Goal: Transaction & Acquisition: Purchase product/service

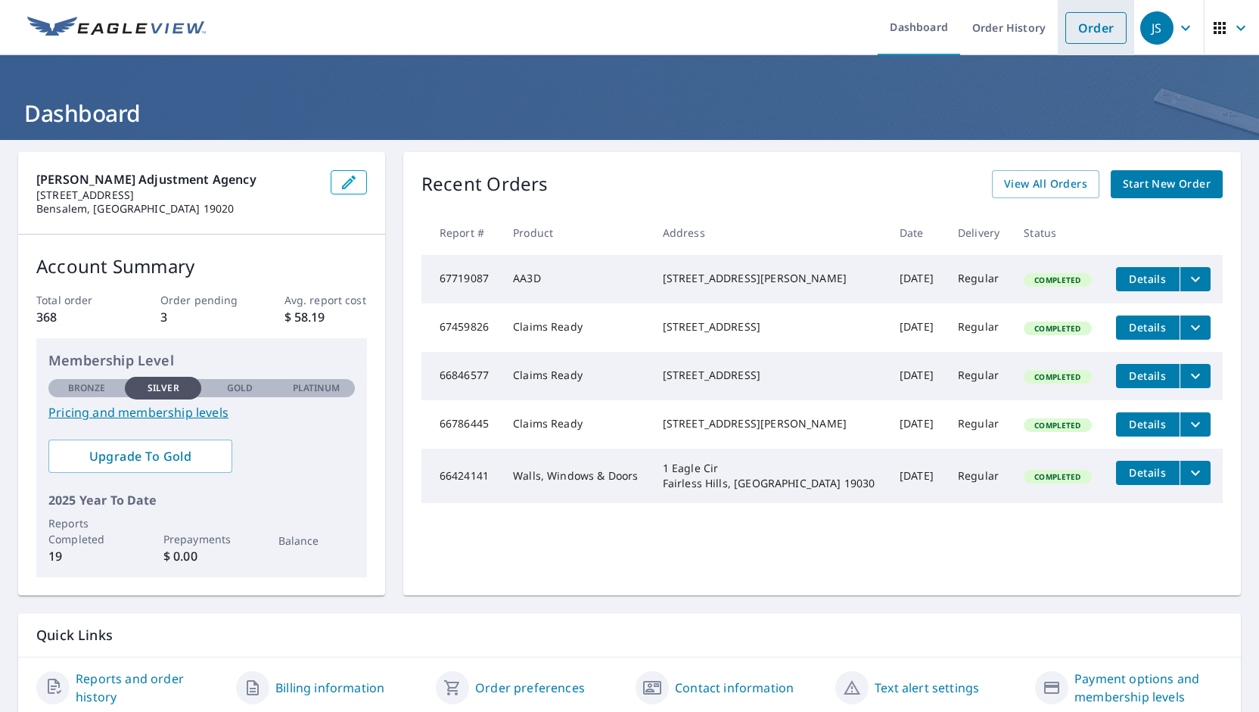
click at [1087, 23] on link "Order" at bounding box center [1095, 28] width 61 height 32
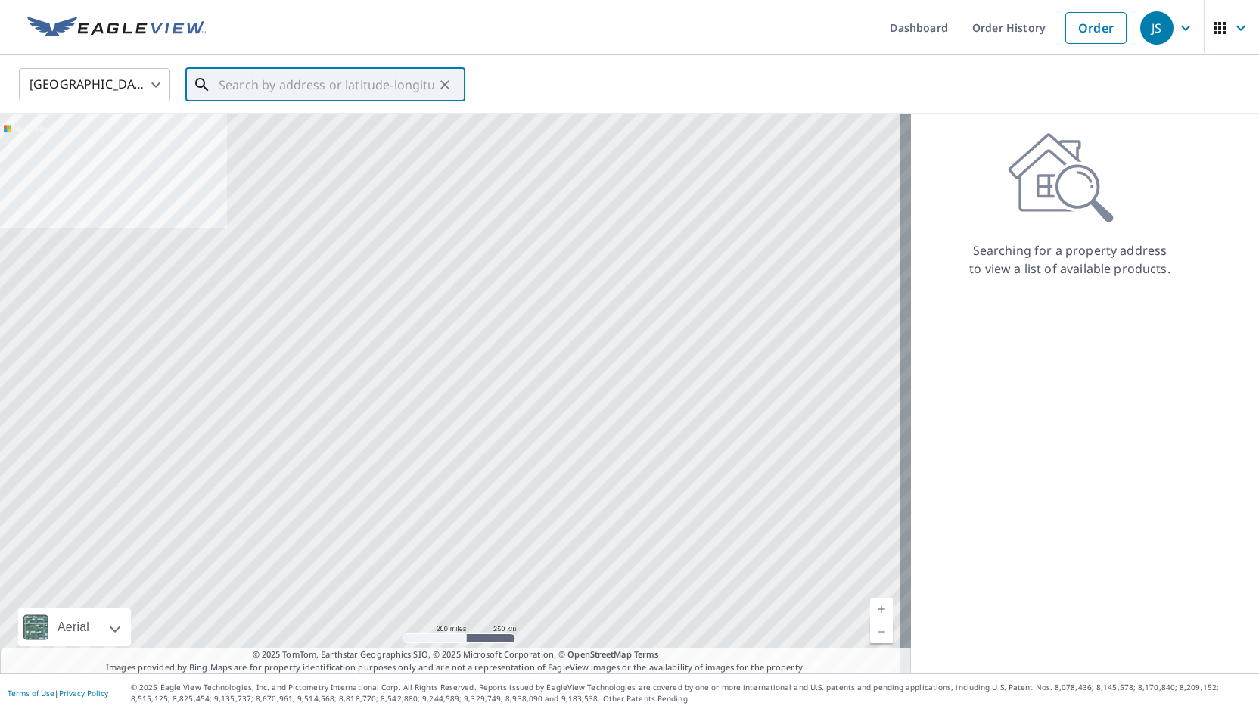
click at [321, 90] on input "text" at bounding box center [327, 85] width 216 height 42
paste input "[STREET_ADDRESS]"
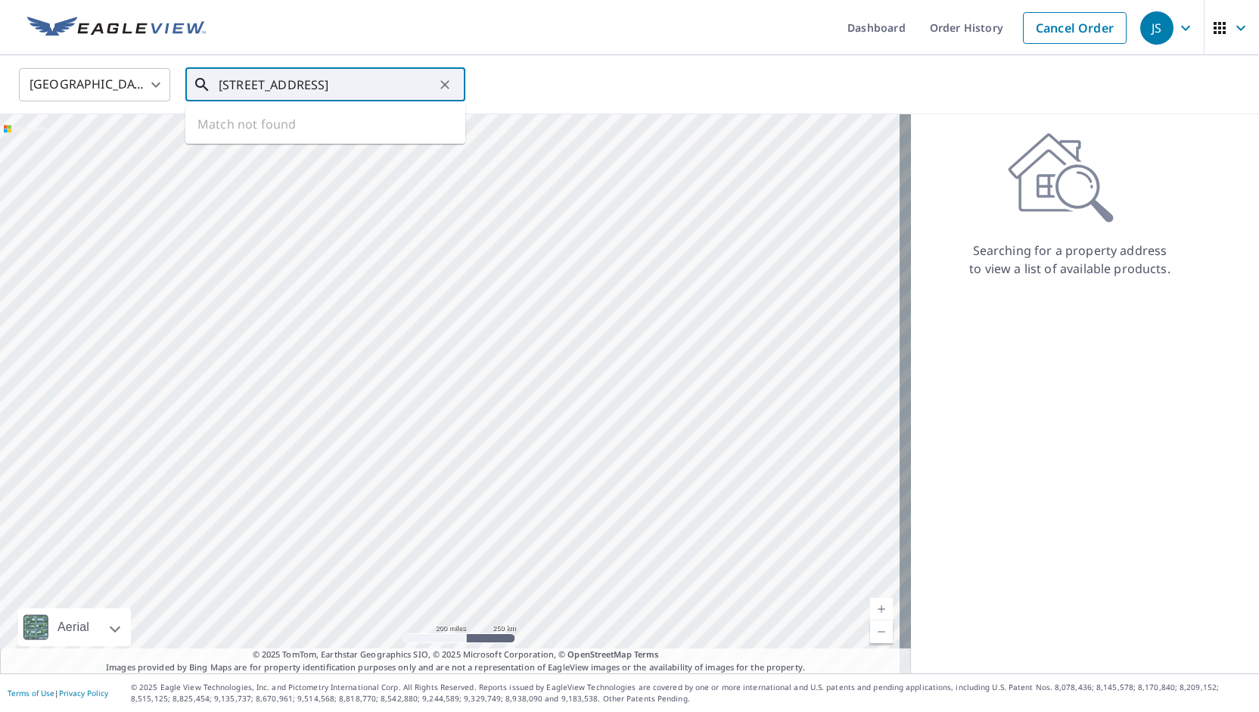
scroll to position [0, 9]
type input "[STREET_ADDRESS]"
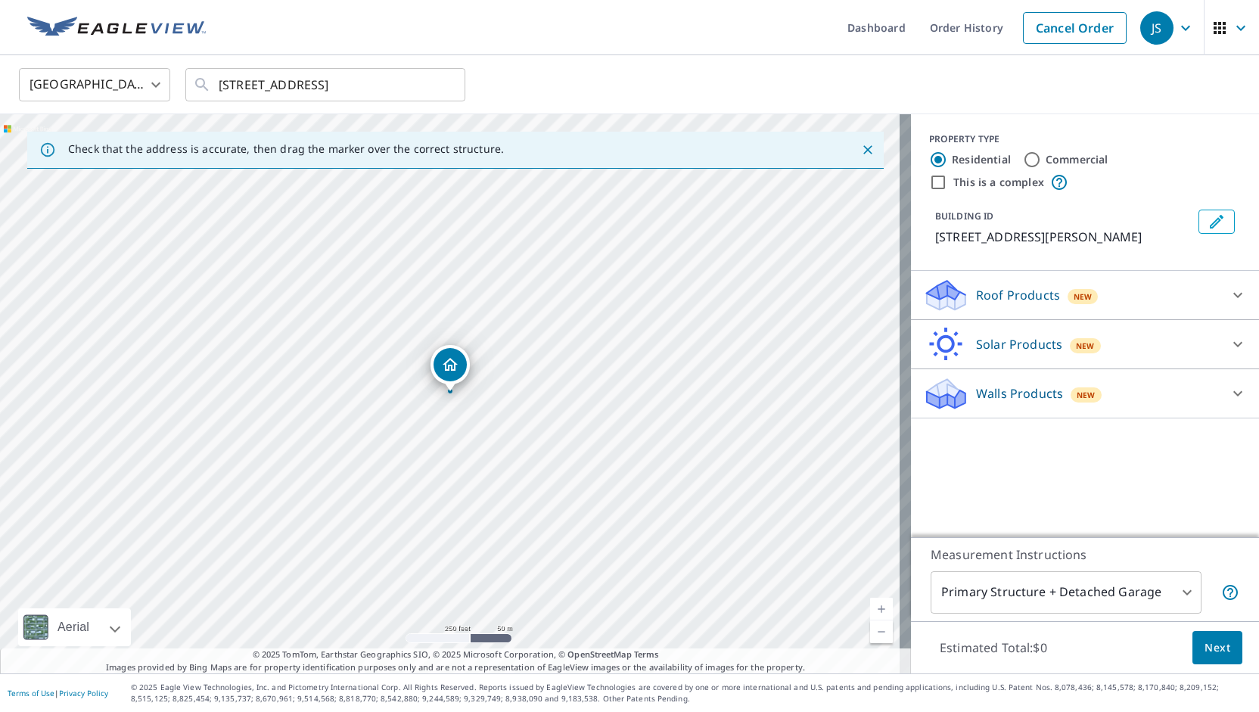
click at [1219, 296] on div at bounding box center [1237, 295] width 36 height 36
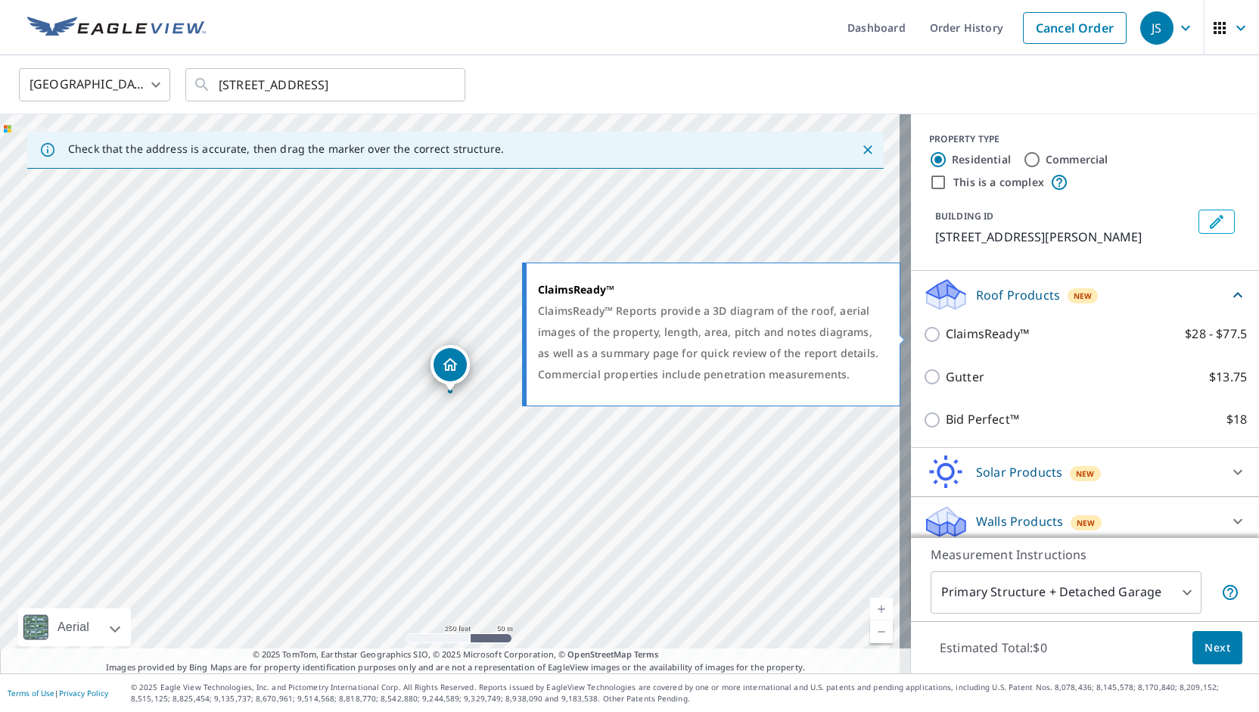
click at [961, 335] on p "ClaimsReady™" at bounding box center [987, 334] width 83 height 19
click at [946, 335] on input "ClaimsReady™ $28 - $77.5" at bounding box center [934, 334] width 23 height 18
checkbox input "true"
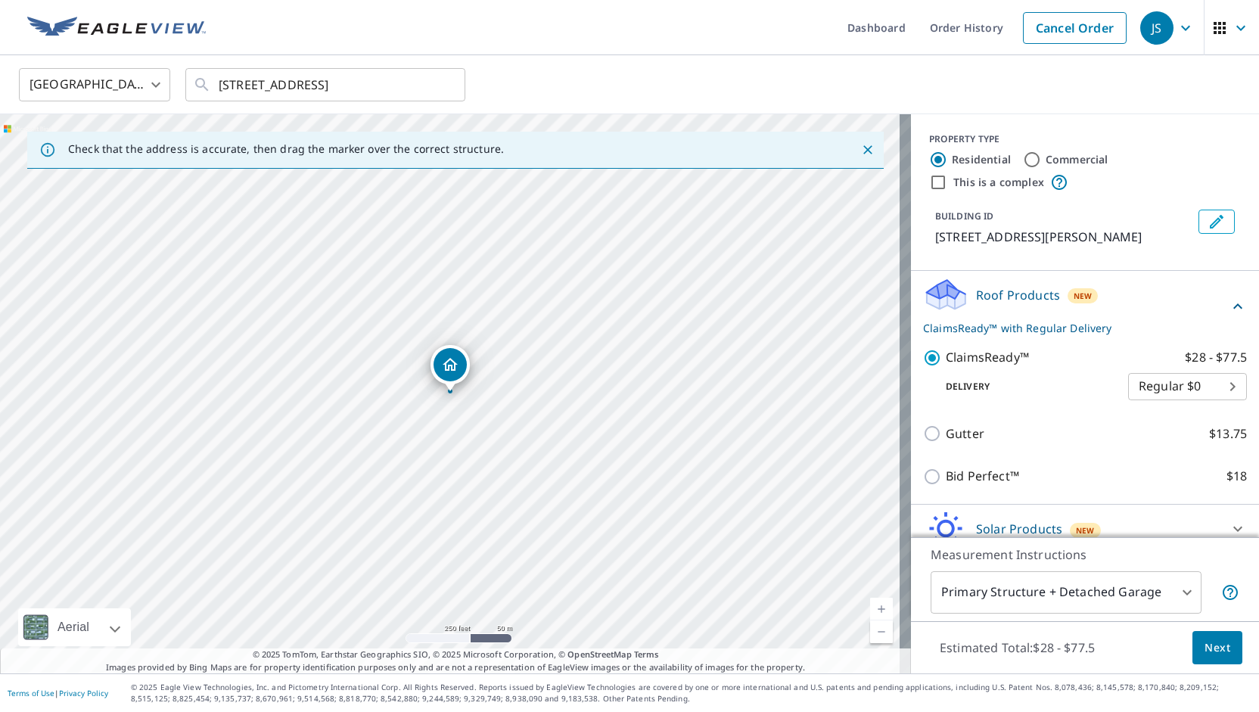
scroll to position [65, 0]
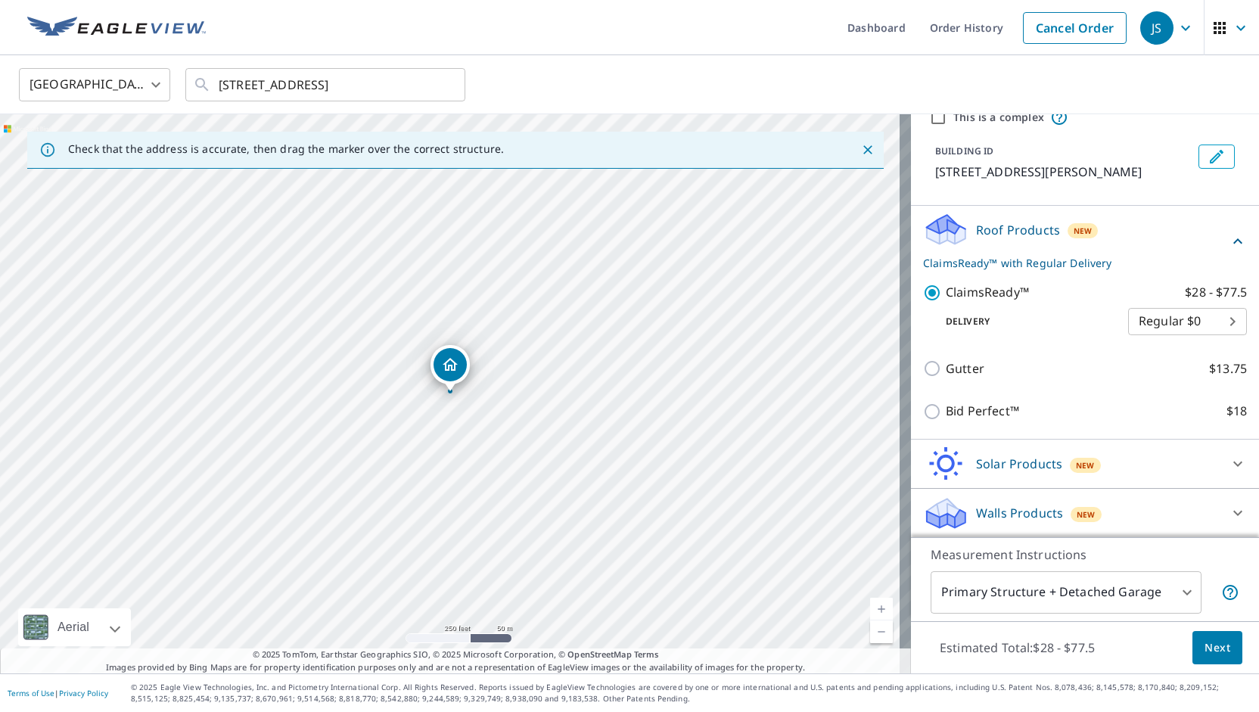
click at [1209, 654] on span "Next" at bounding box center [1217, 647] width 26 height 19
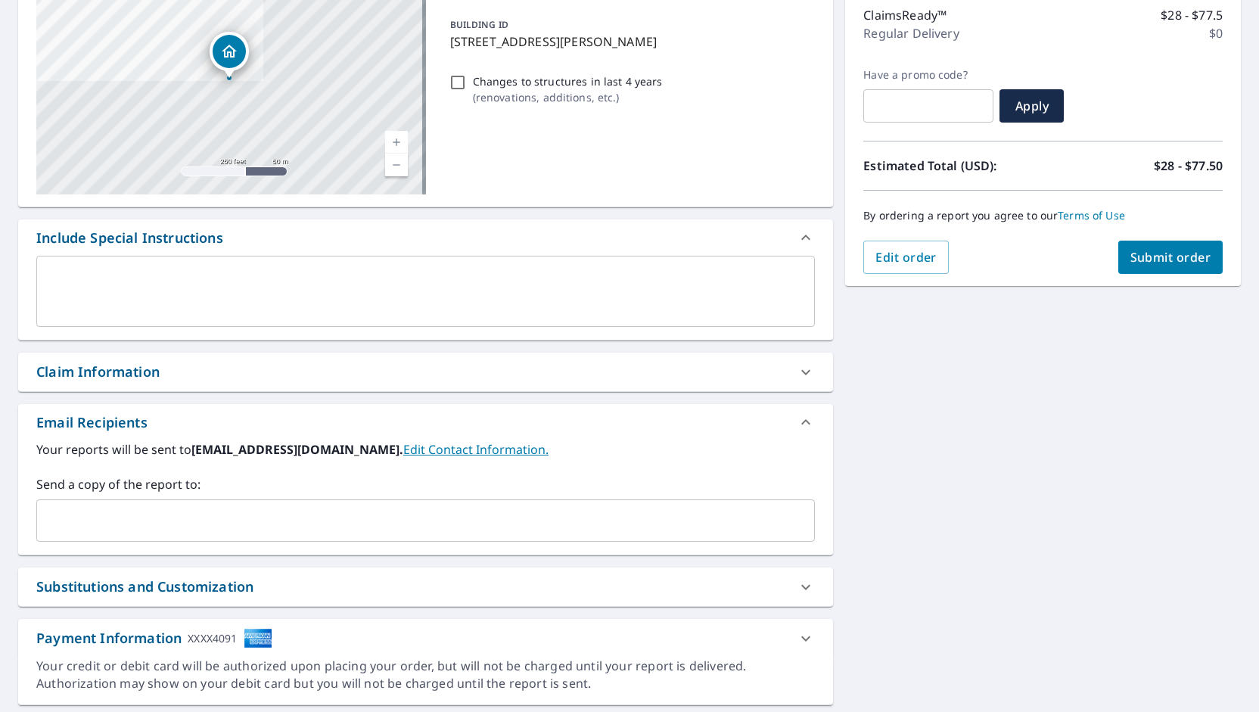
scroll to position [197, 0]
click at [88, 365] on div "Claim Information" at bounding box center [97, 371] width 123 height 20
checkbox input "true"
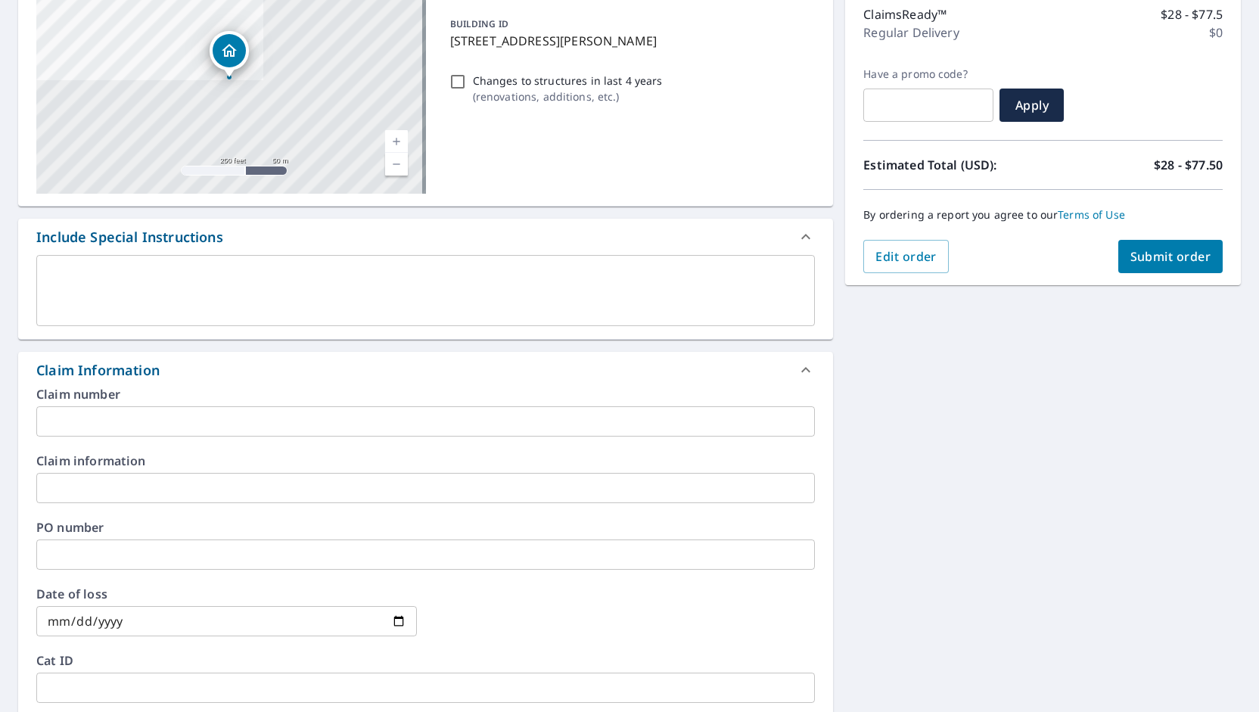
click at [85, 421] on input "text" at bounding box center [425, 421] width 778 height 30
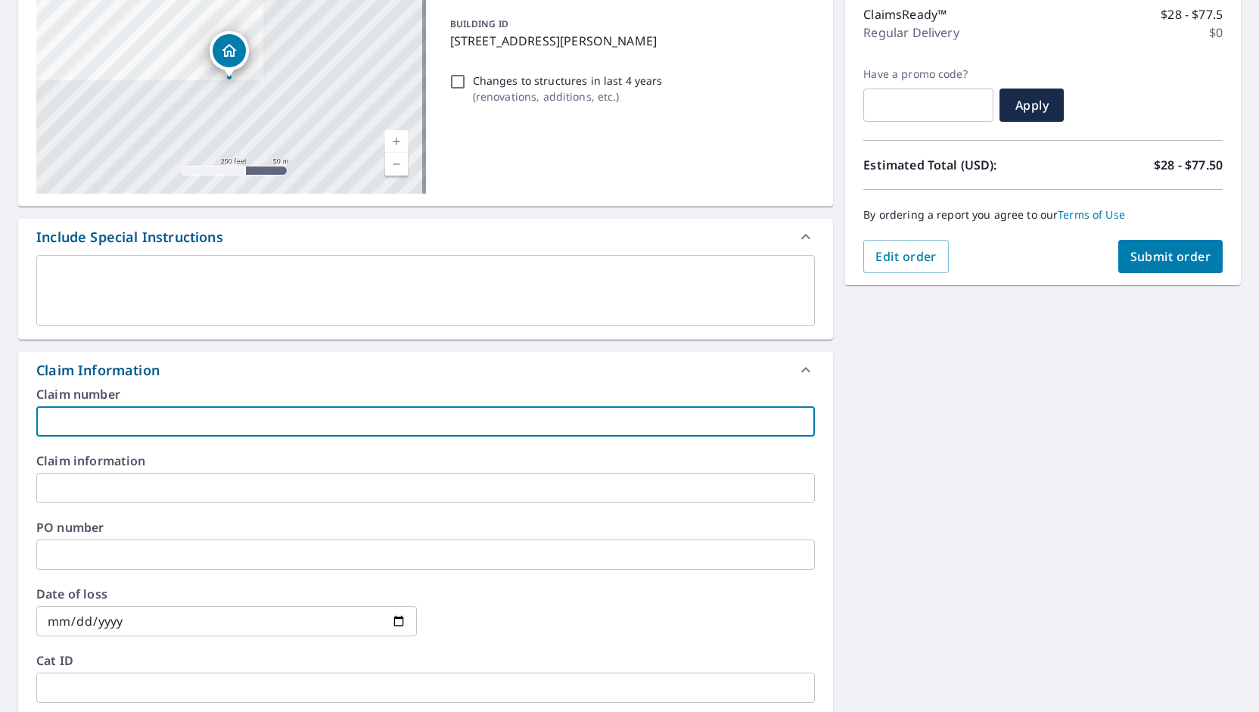
click at [95, 423] on input "text" at bounding box center [425, 421] width 778 height 30
paste input "25-98065"
type input "25-98065"
checkbox input "true"
type input "25-98065"
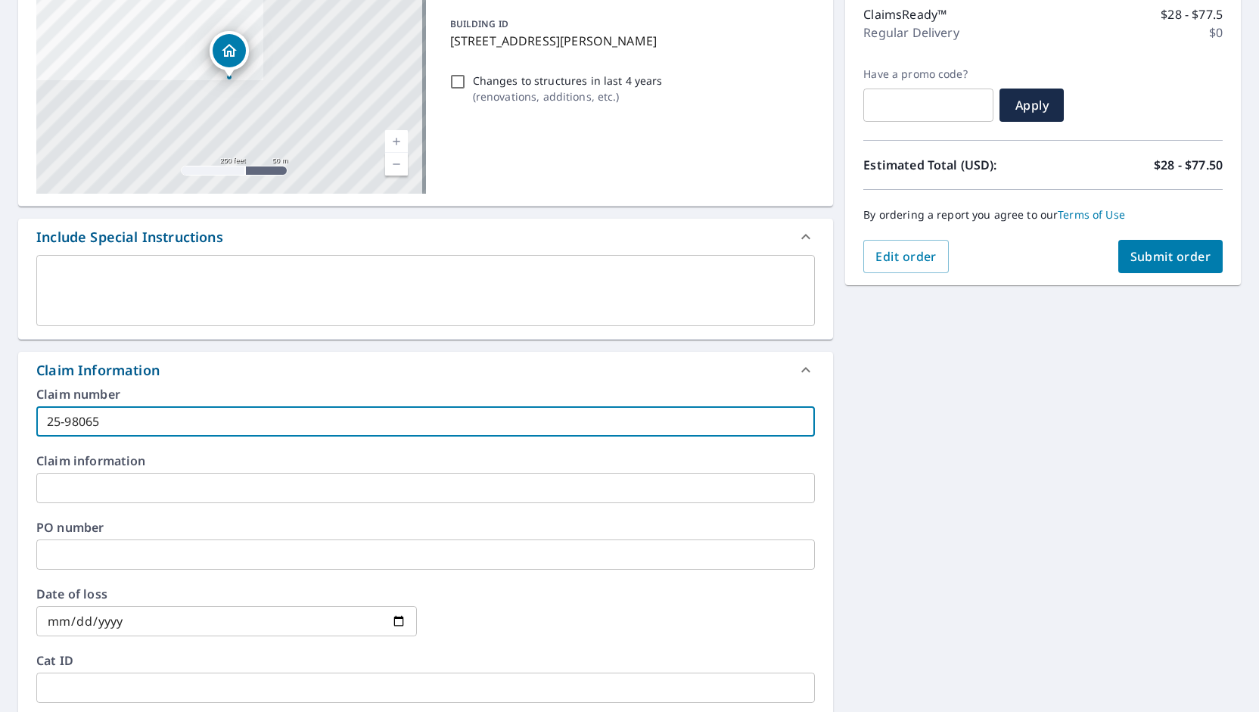
click at [100, 496] on input "text" at bounding box center [425, 488] width 778 height 30
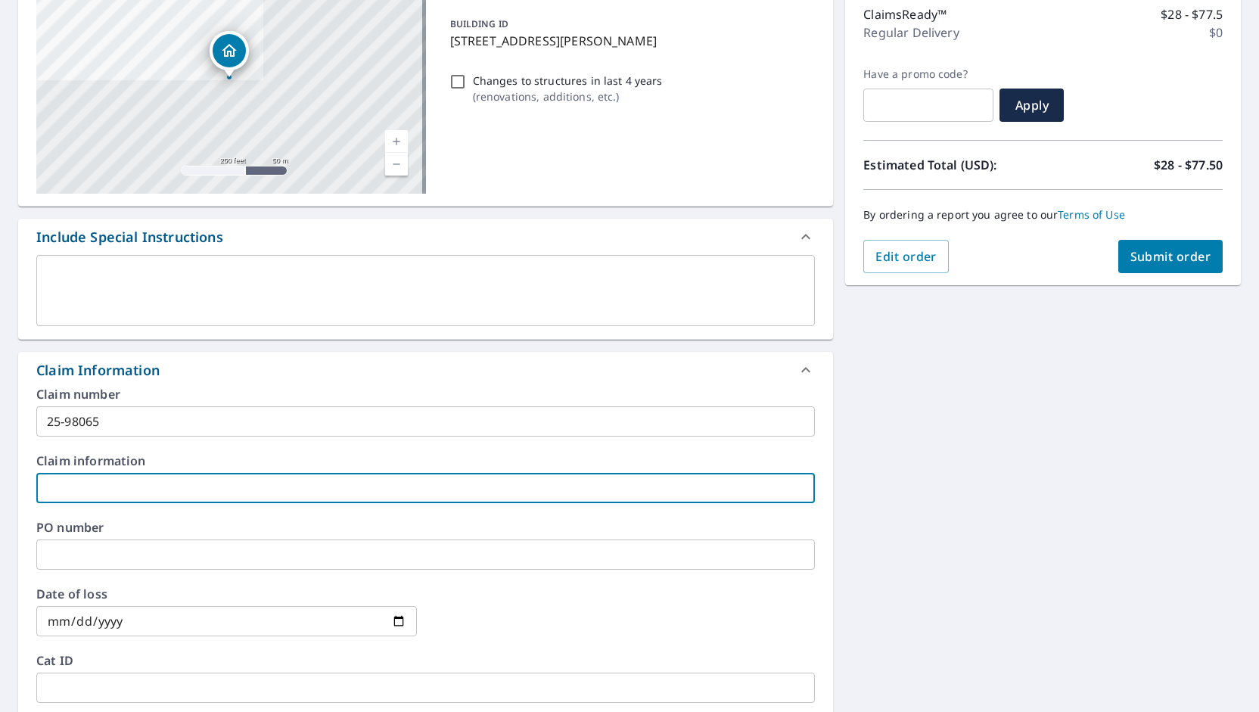
click at [120, 483] on input "text" at bounding box center [425, 488] width 778 height 30
paste input "[PERSON_NAME]"
type input "[PERSON_NAME]"
checkbox input "true"
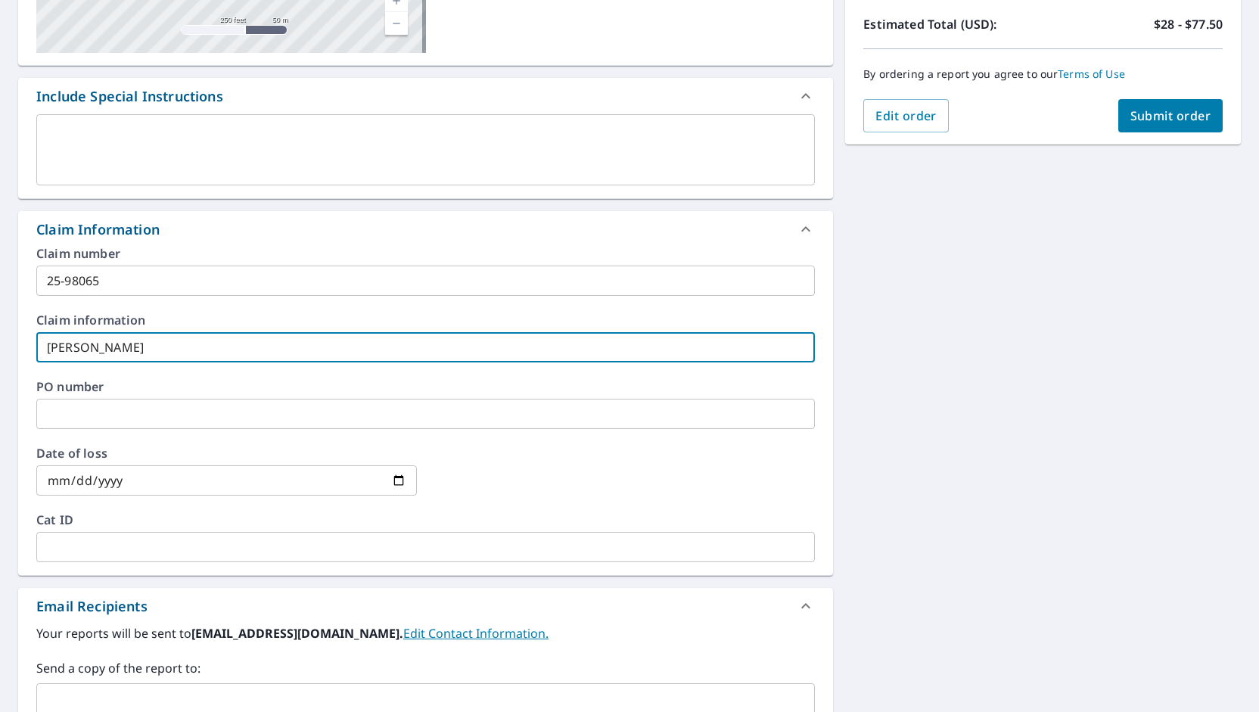
scroll to position [340, 0]
type input "[PERSON_NAME]"
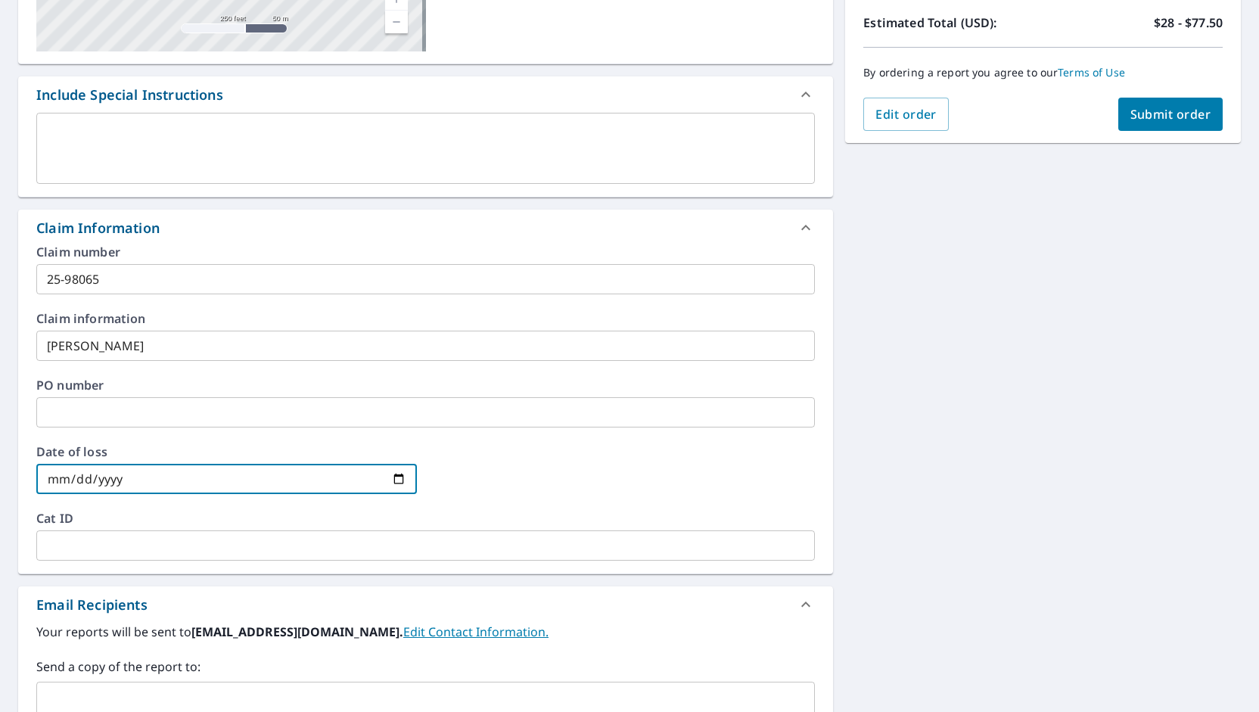
click at [55, 477] on input "date" at bounding box center [226, 479] width 381 height 30
type input "0002-05-14"
checkbox input "true"
type input "0020-05-14"
checkbox input "true"
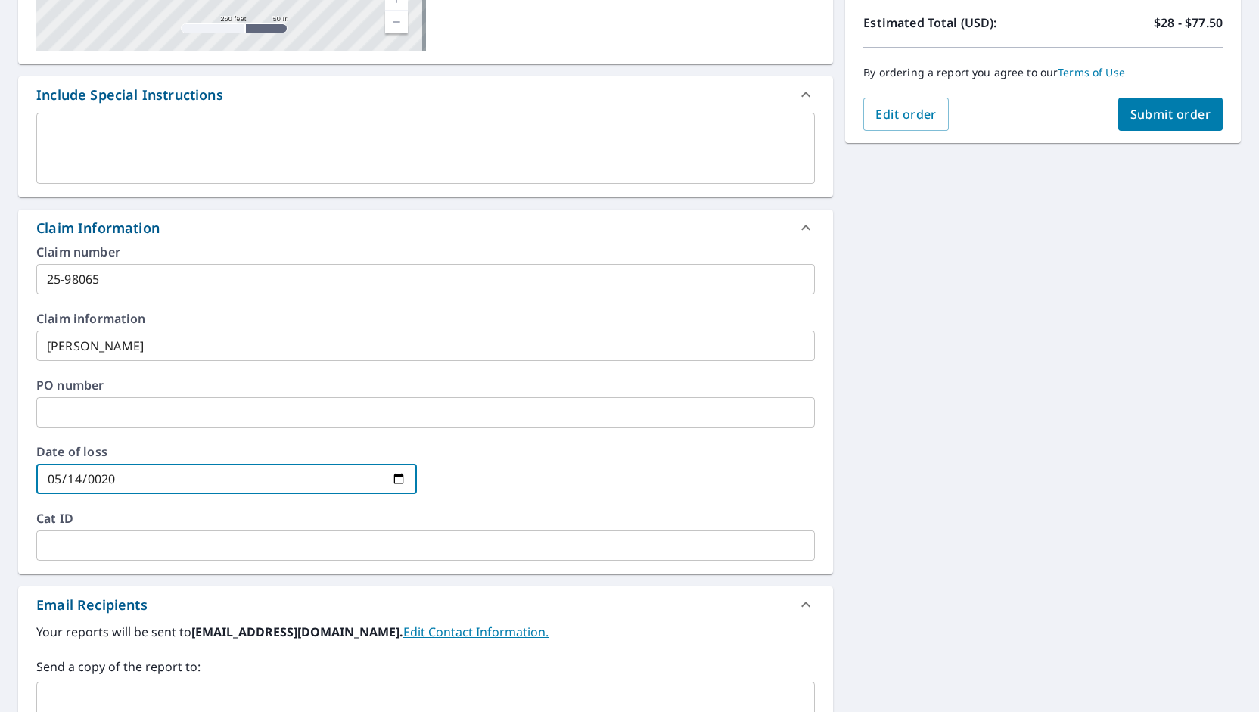
type input "0202-05-14"
checkbox input "true"
type input "[DATE]"
checkbox input "true"
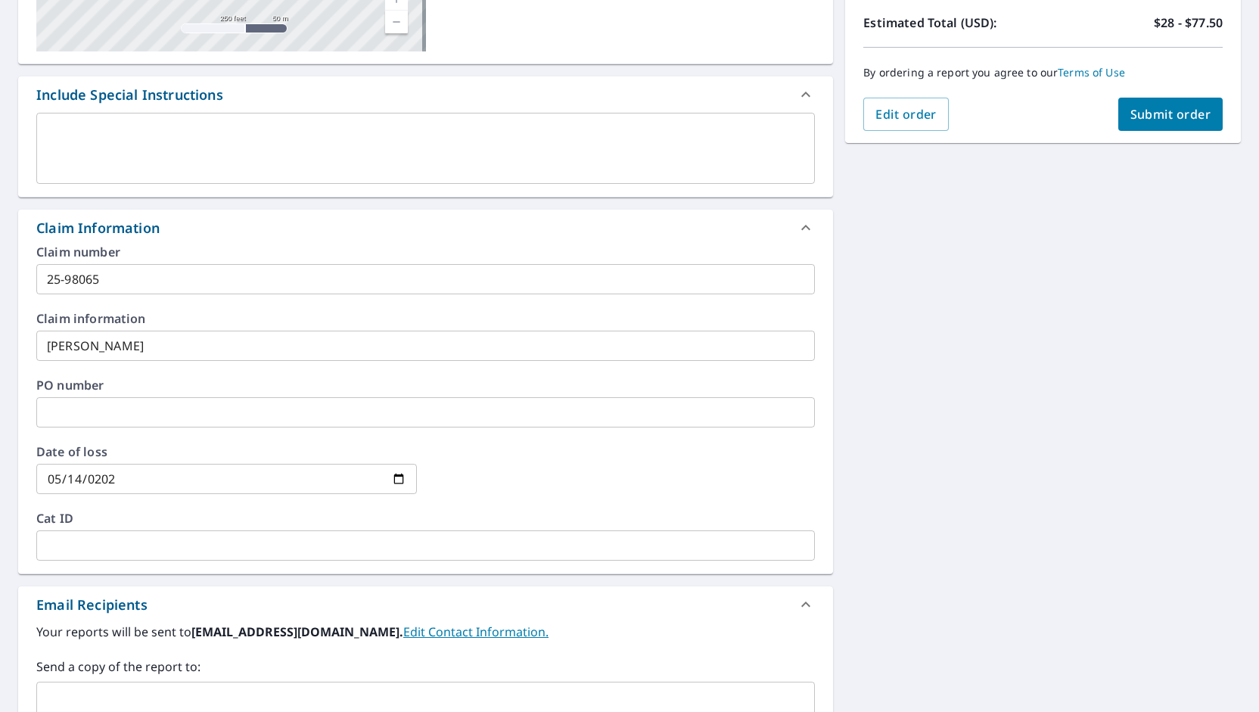
click at [635, 478] on div at bounding box center [625, 479] width 381 height 67
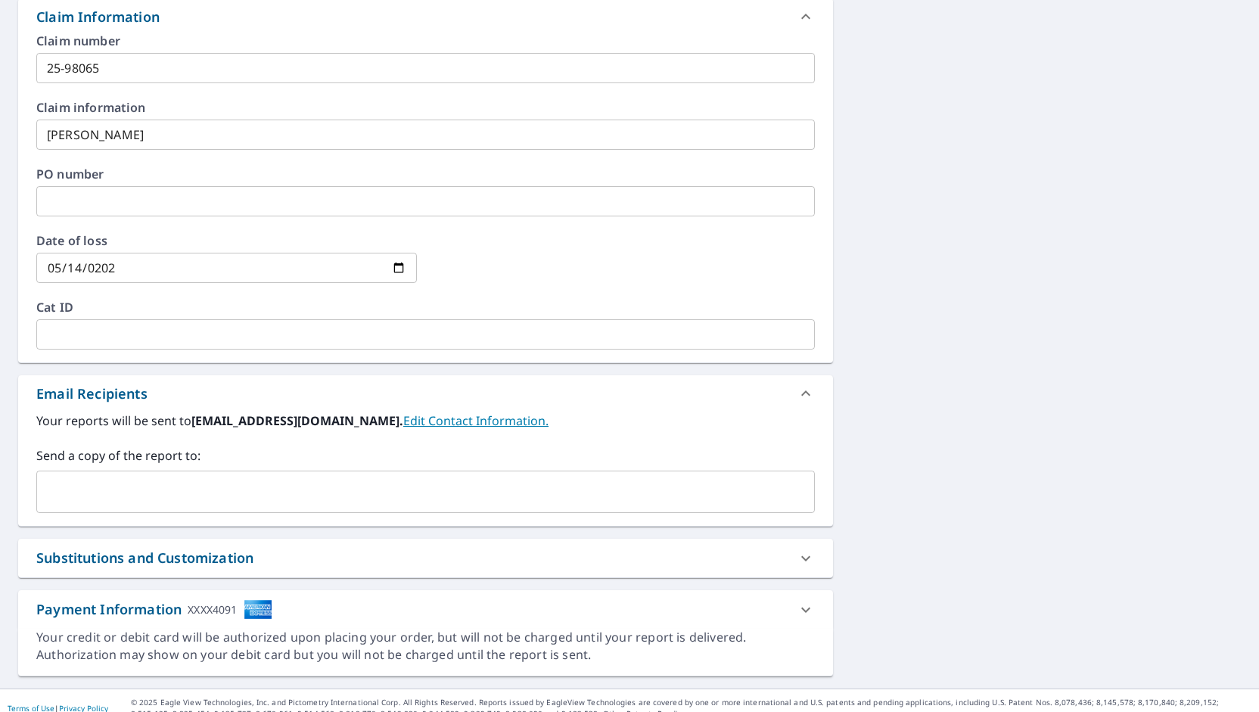
scroll to position [564, 0]
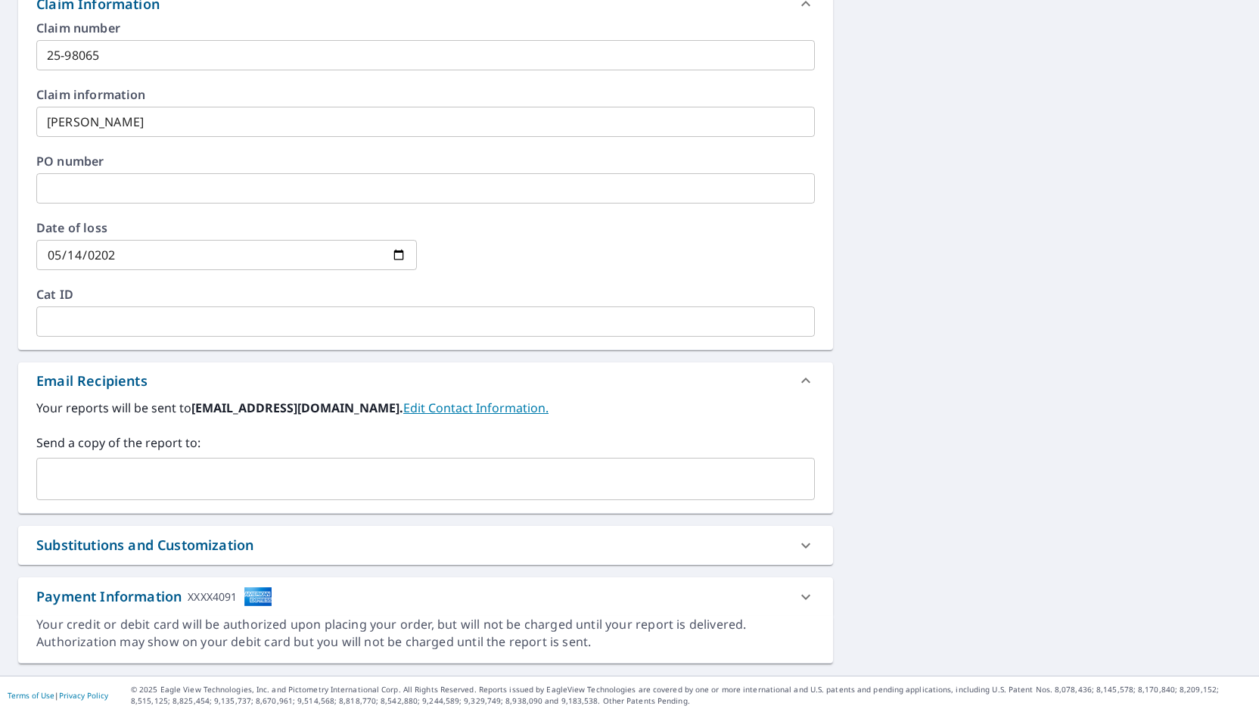
click at [321, 473] on input "text" at bounding box center [414, 478] width 742 height 29
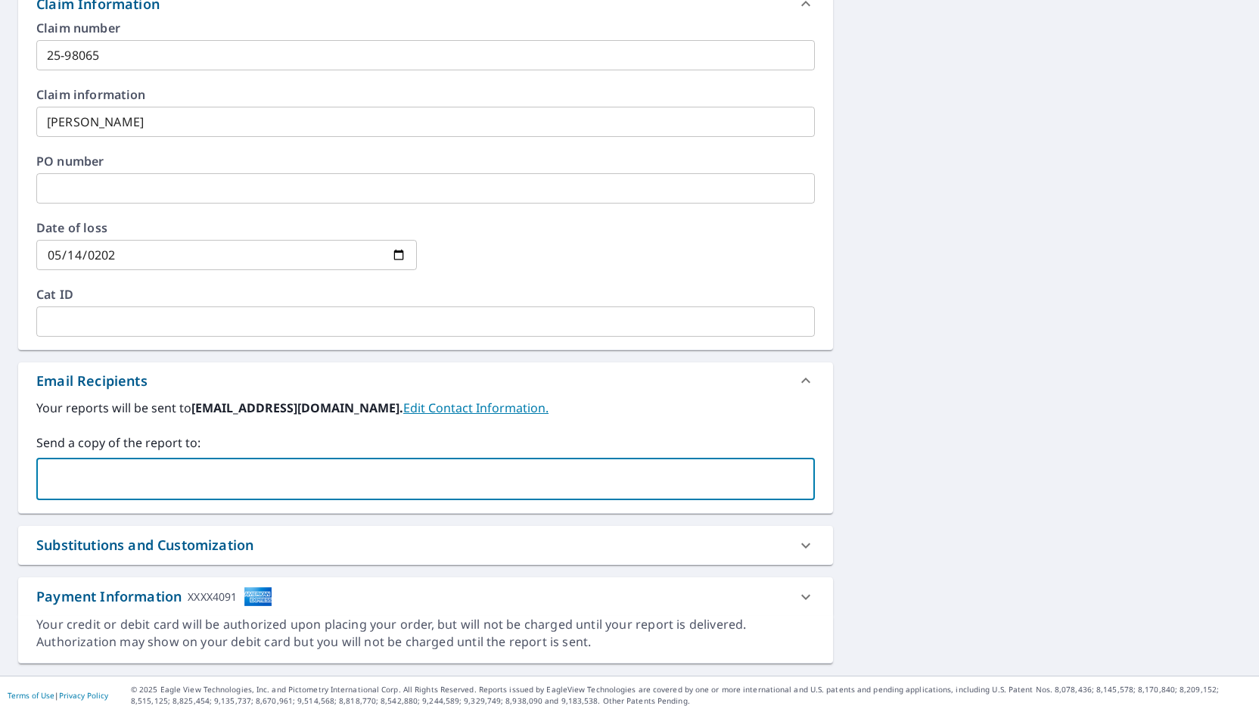
type input "[EMAIL_ADDRESS][DOMAIN_NAME]"
click at [902, 304] on div "[STREET_ADDRESS][PERSON_NAME] A standard road map Aerial A detailed look from a…" at bounding box center [629, 125] width 1259 height 1099
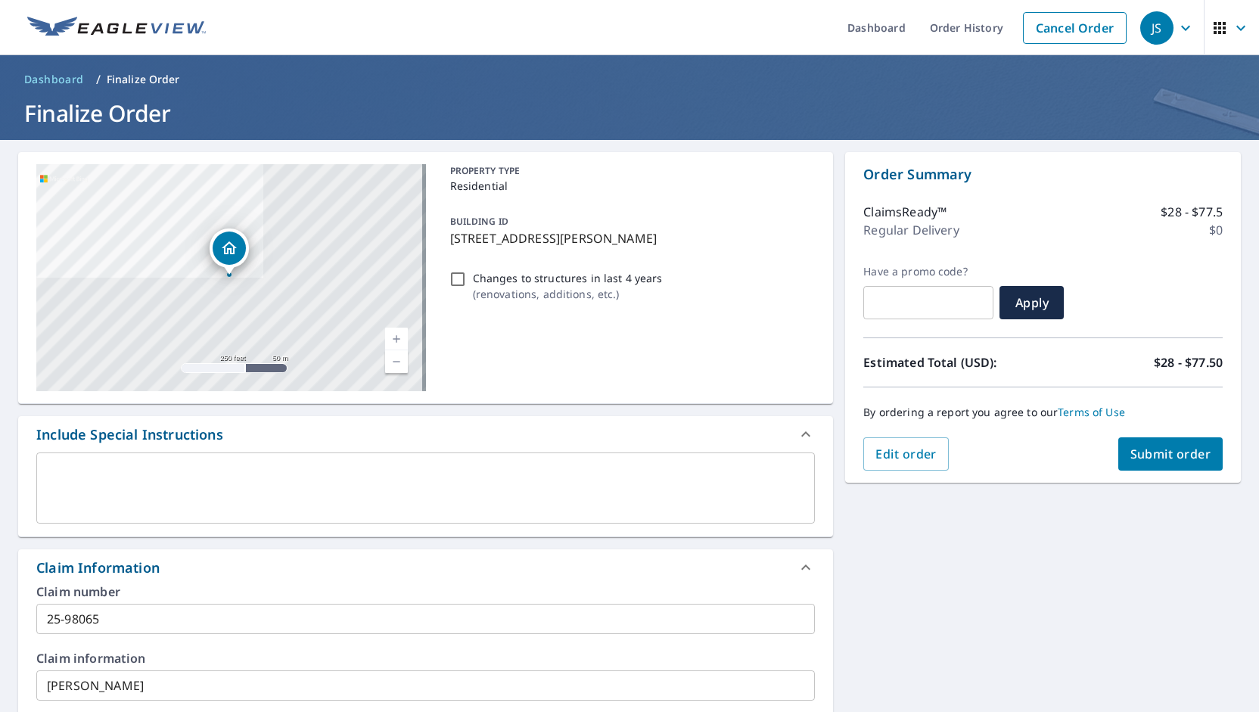
scroll to position [1, 0]
click at [1168, 451] on span "Submit order" at bounding box center [1170, 453] width 81 height 17
checkbox input "true"
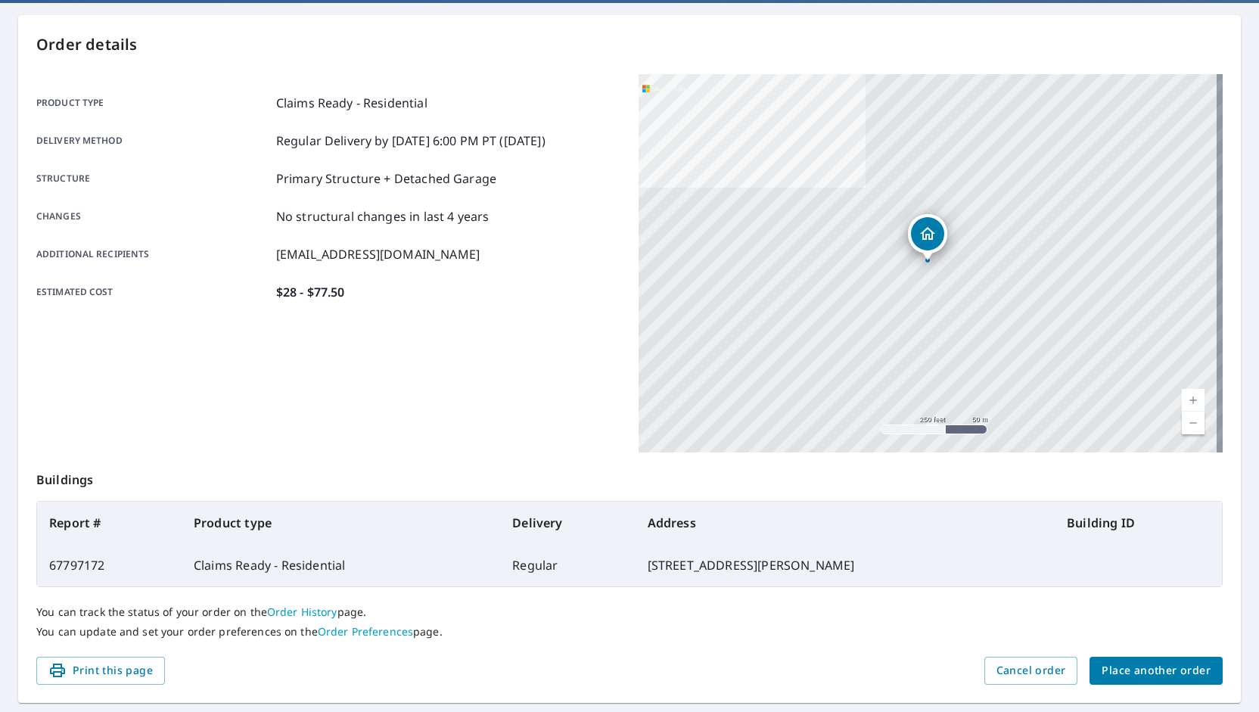
scroll to position [140, 0]
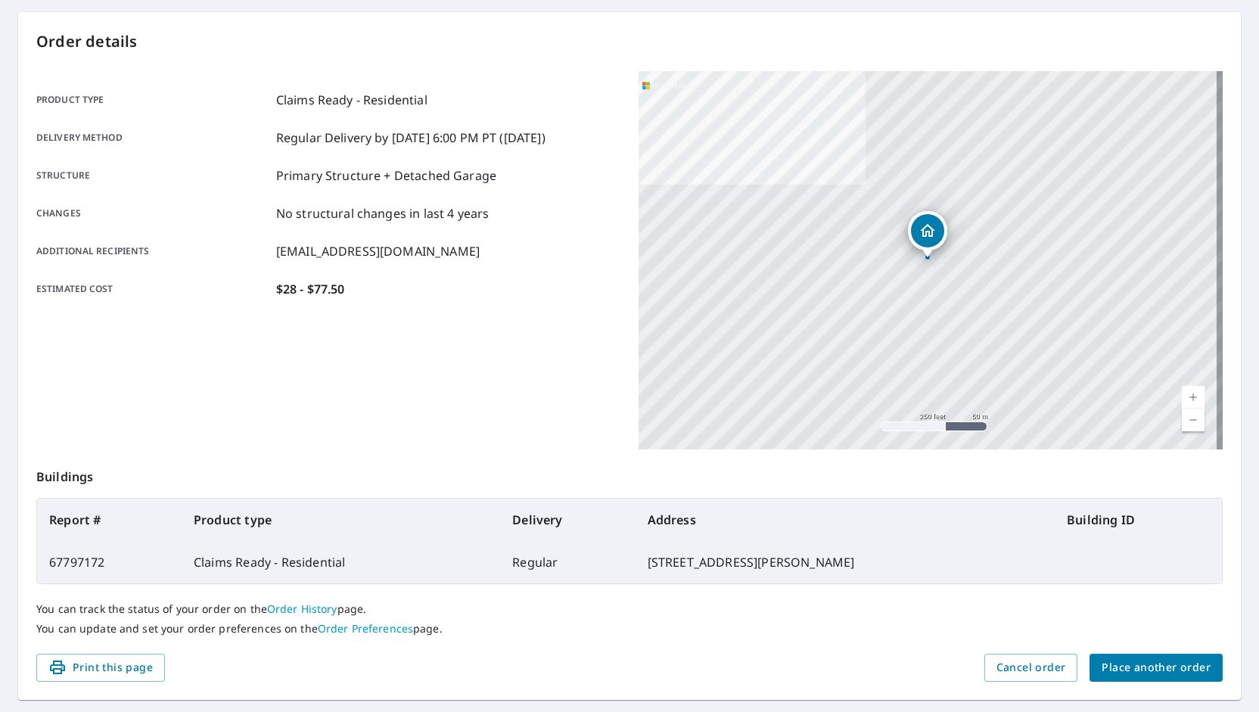
click at [119, 667] on span "Print this page" at bounding box center [100, 667] width 104 height 19
